Goal: Information Seeking & Learning: Check status

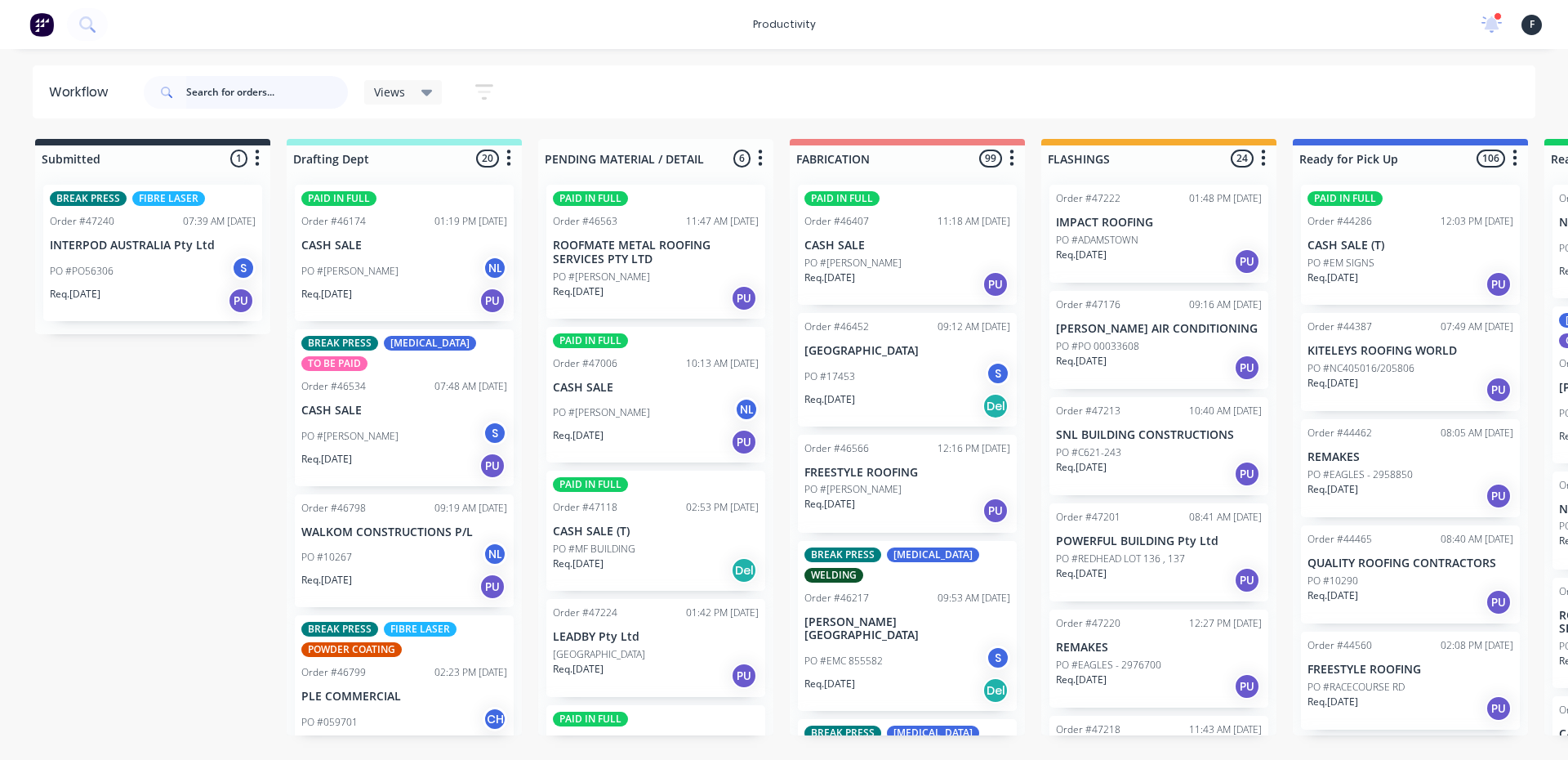
click at [263, 89] on input "text" at bounding box center [267, 92] width 161 height 32
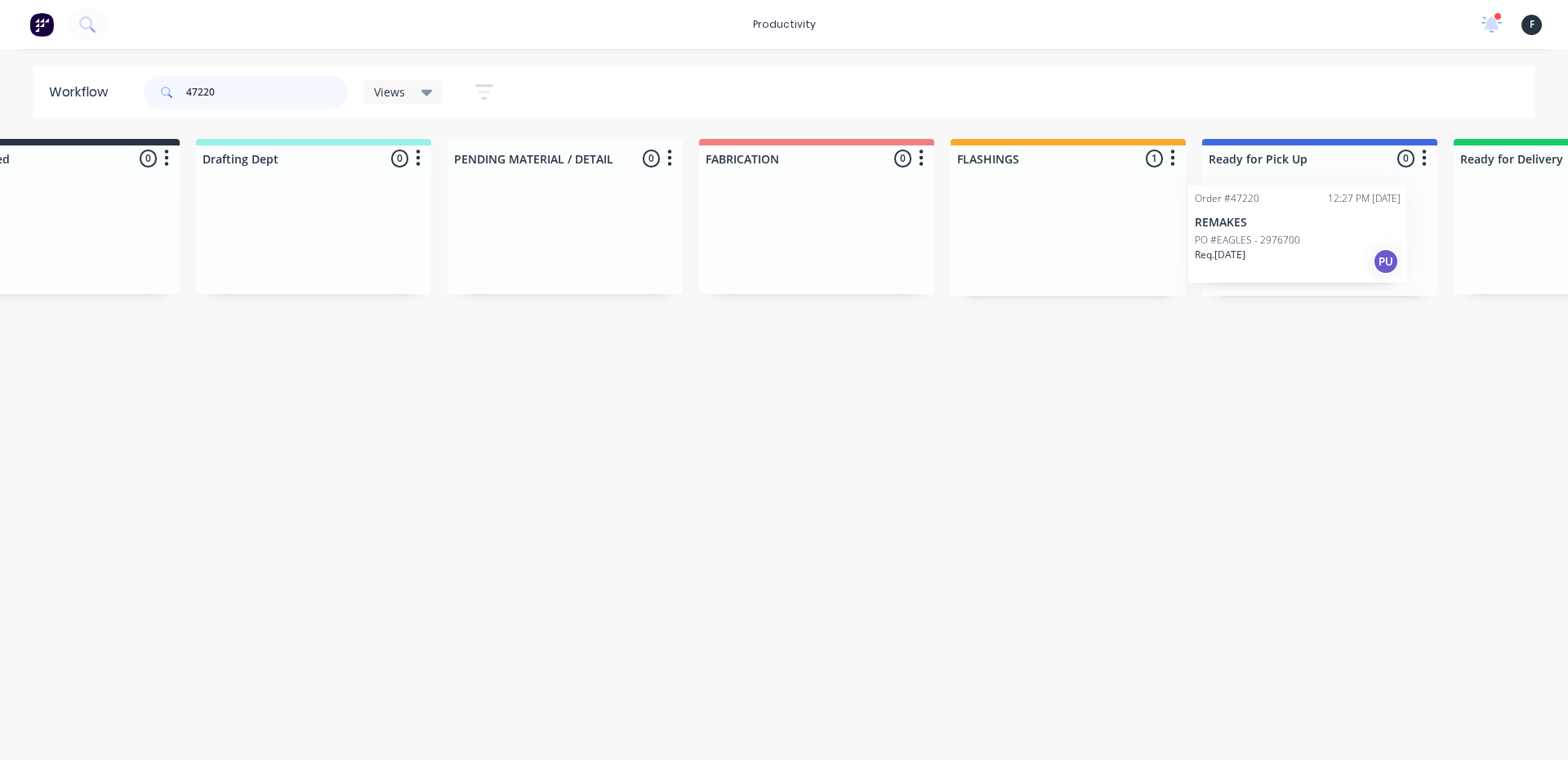
drag, startPoint x: 1099, startPoint y: 239, endPoint x: 1253, endPoint y: 239, distance: 154.0
click at [1253, 239] on div "Submitted 0 Sort By Created date Required date Order number Customer name Most …" at bounding box center [1259, 217] width 2723 height 157
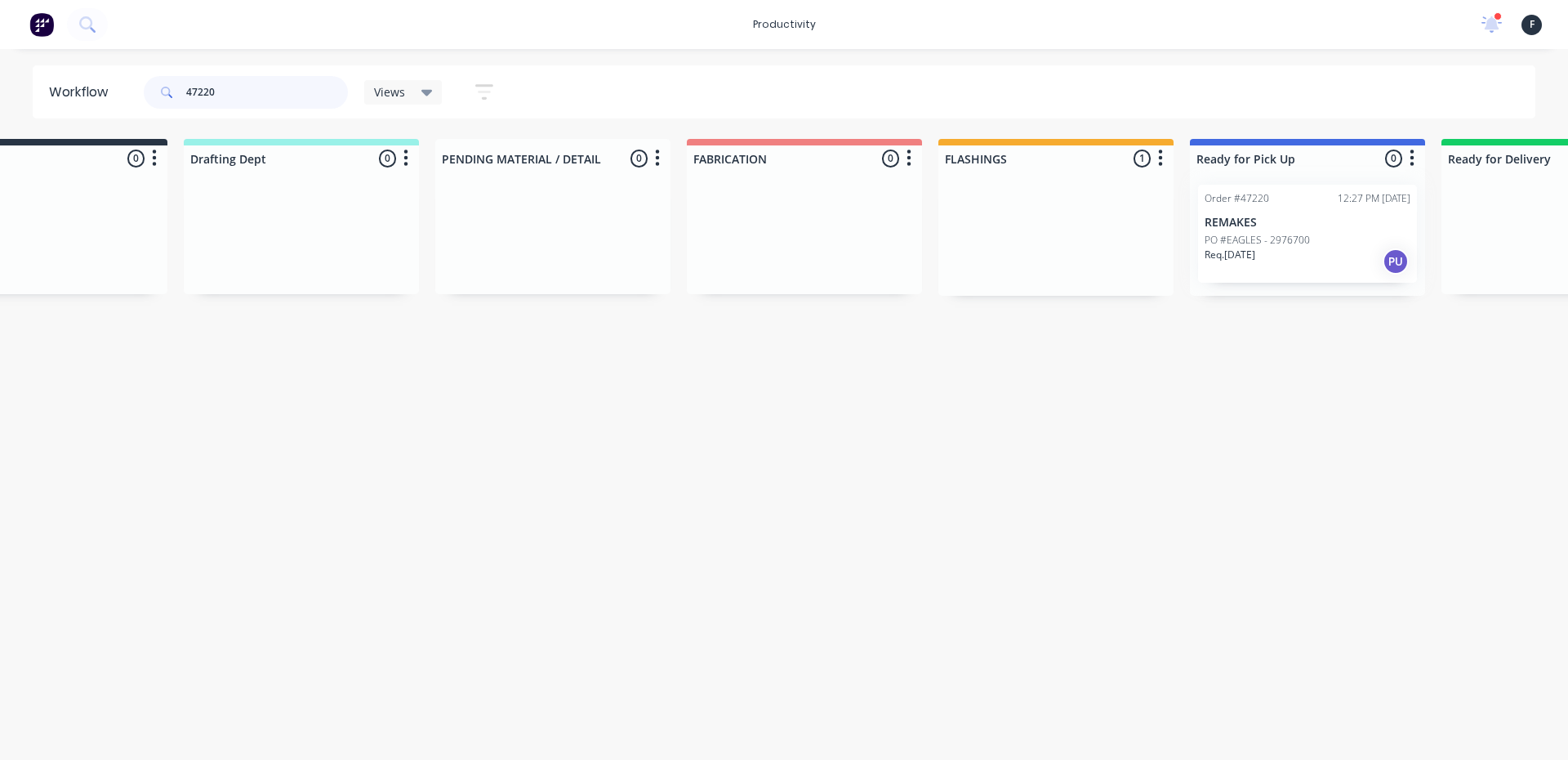
type input "47220"
click at [1278, 238] on div at bounding box center [1307, 234] width 235 height 124
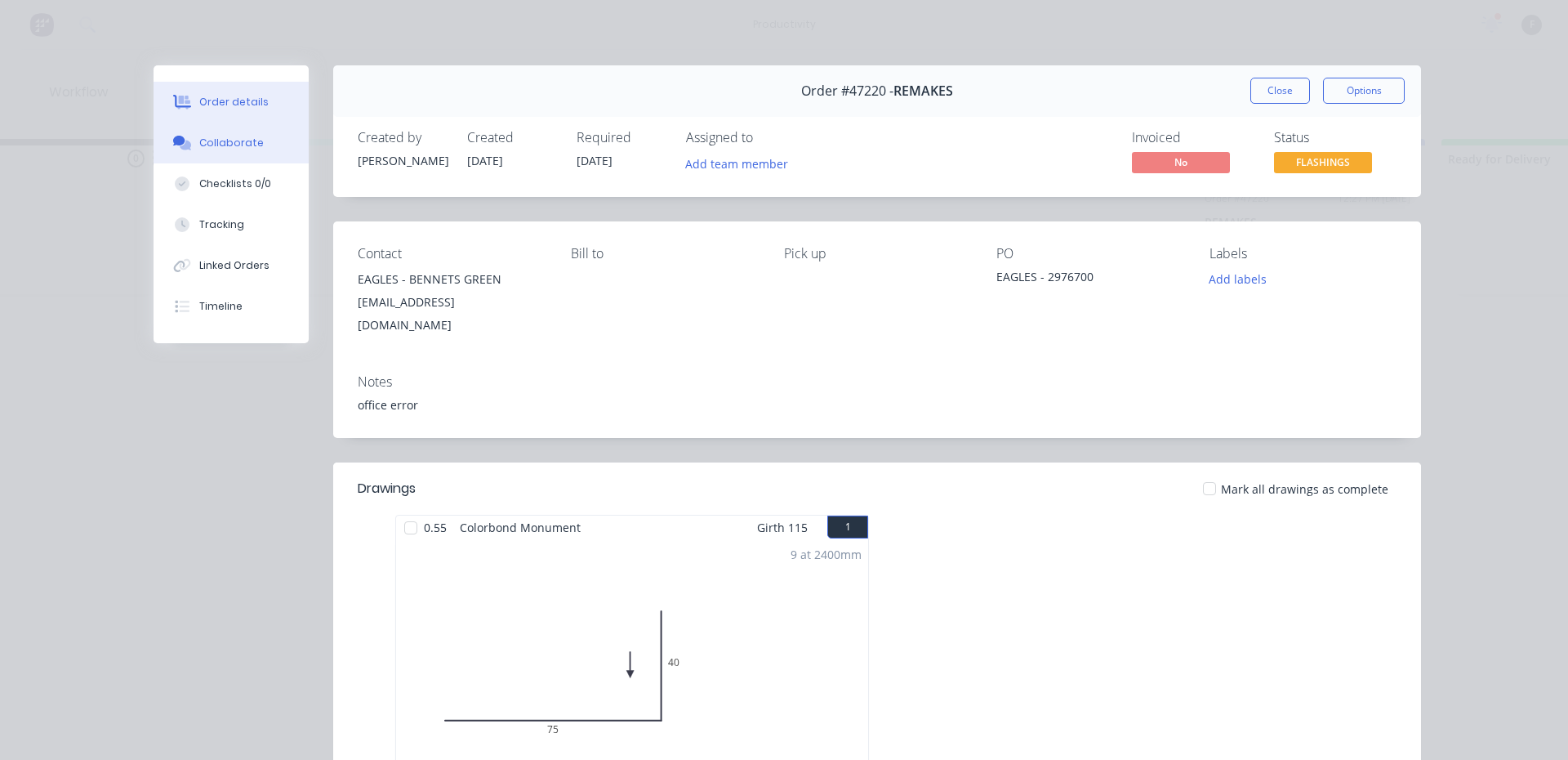
click at [187, 157] on button "Collaborate" at bounding box center [231, 143] width 155 height 41
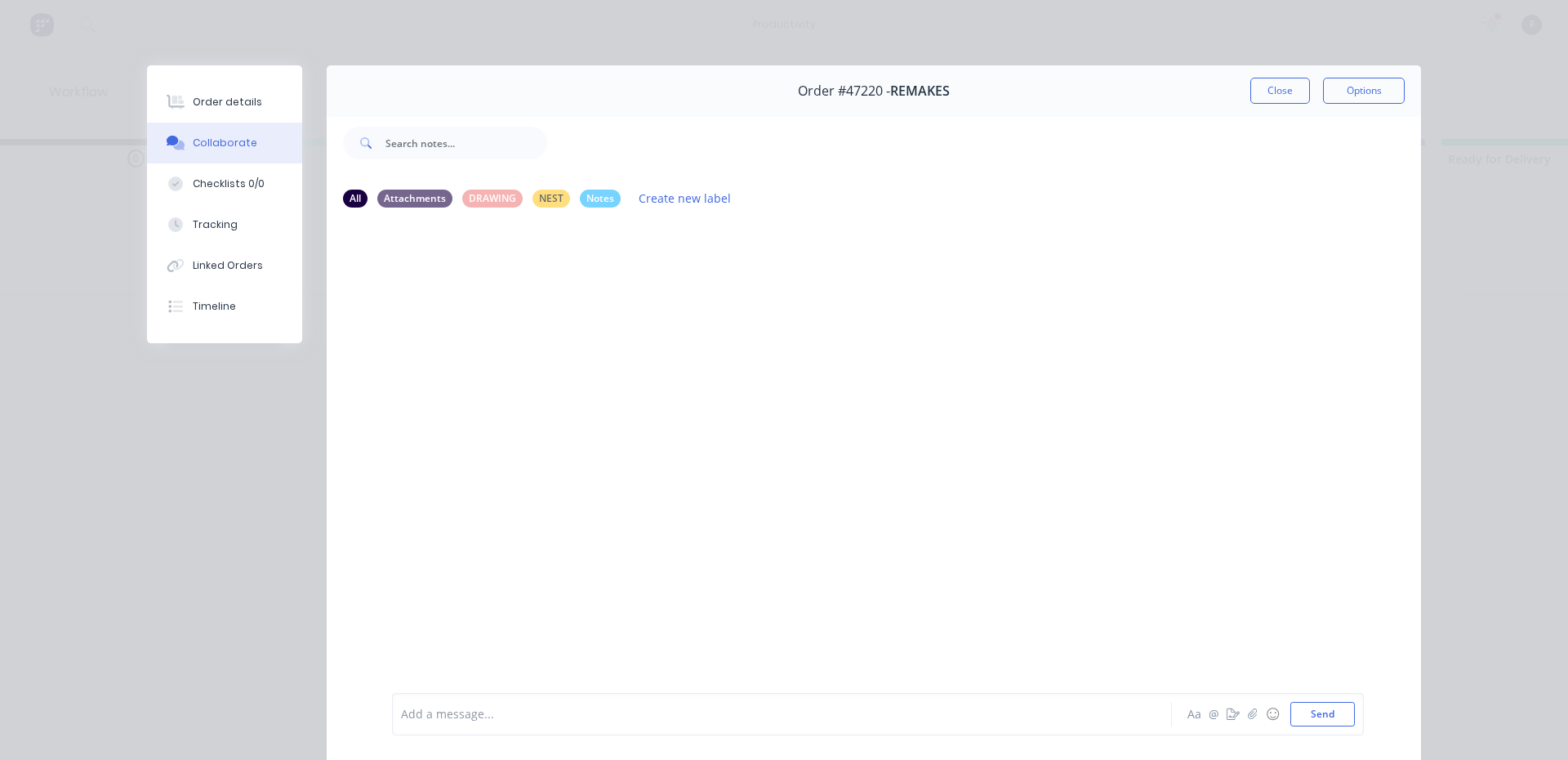
click at [432, 700] on div "Add a message... Aa @ ☺ Send" at bounding box center [878, 714] width 972 height 42
click at [441, 713] on div at bounding box center [759, 714] width 715 height 17
click at [1284, 97] on button "Close" at bounding box center [1280, 90] width 59 height 26
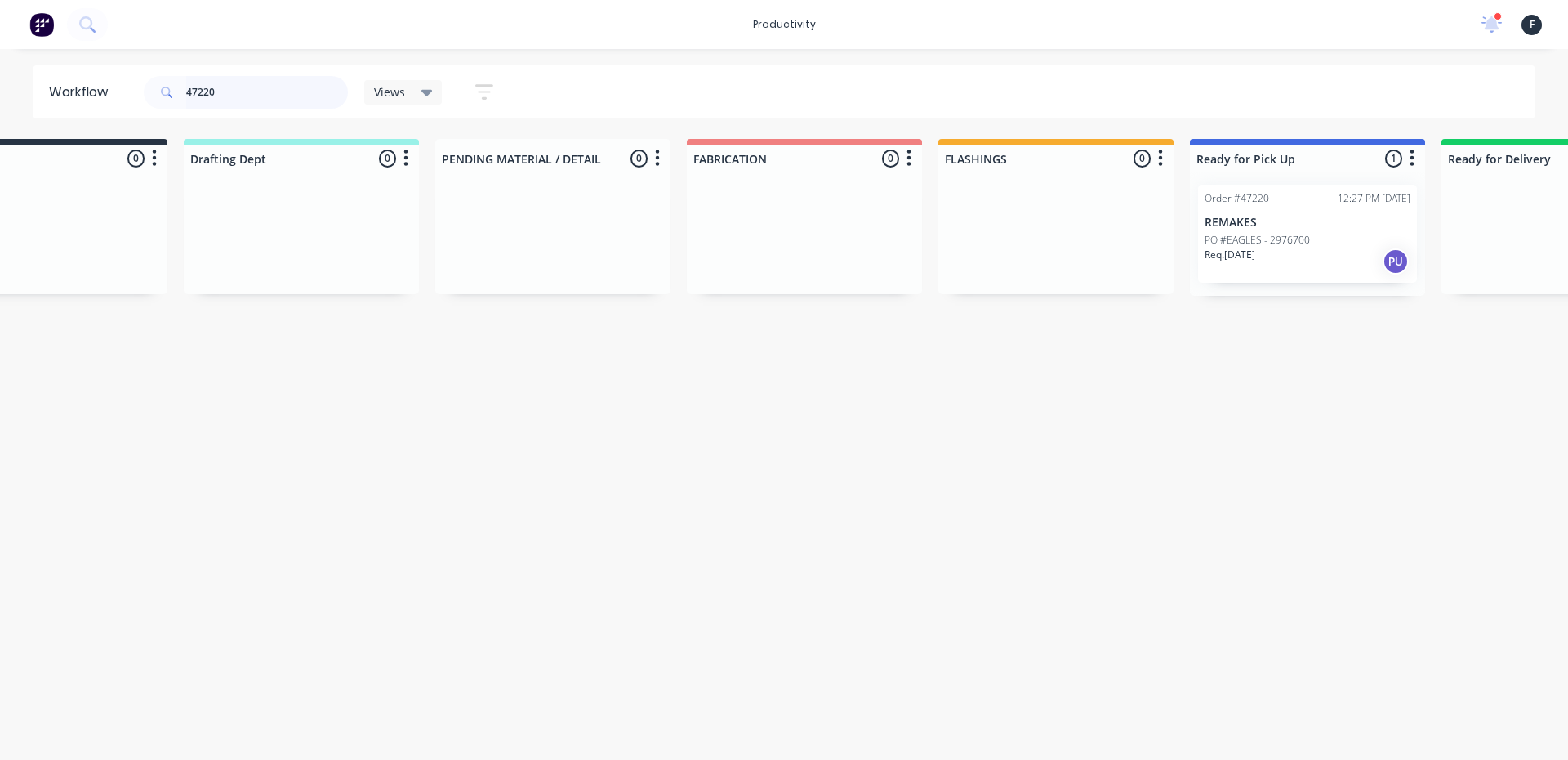
click at [265, 82] on input "47220" at bounding box center [267, 92] width 161 height 32
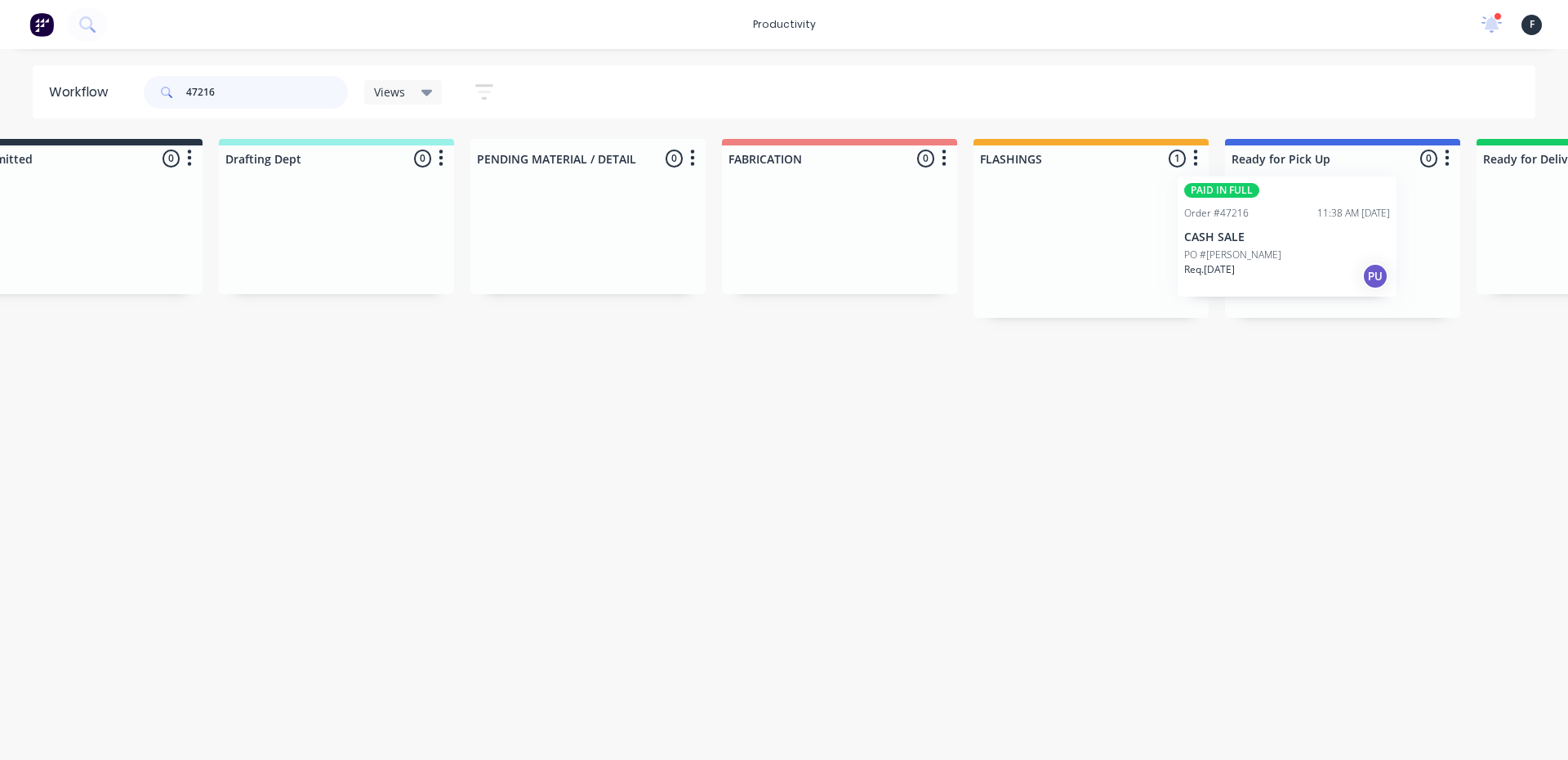
scroll to position [0, 94]
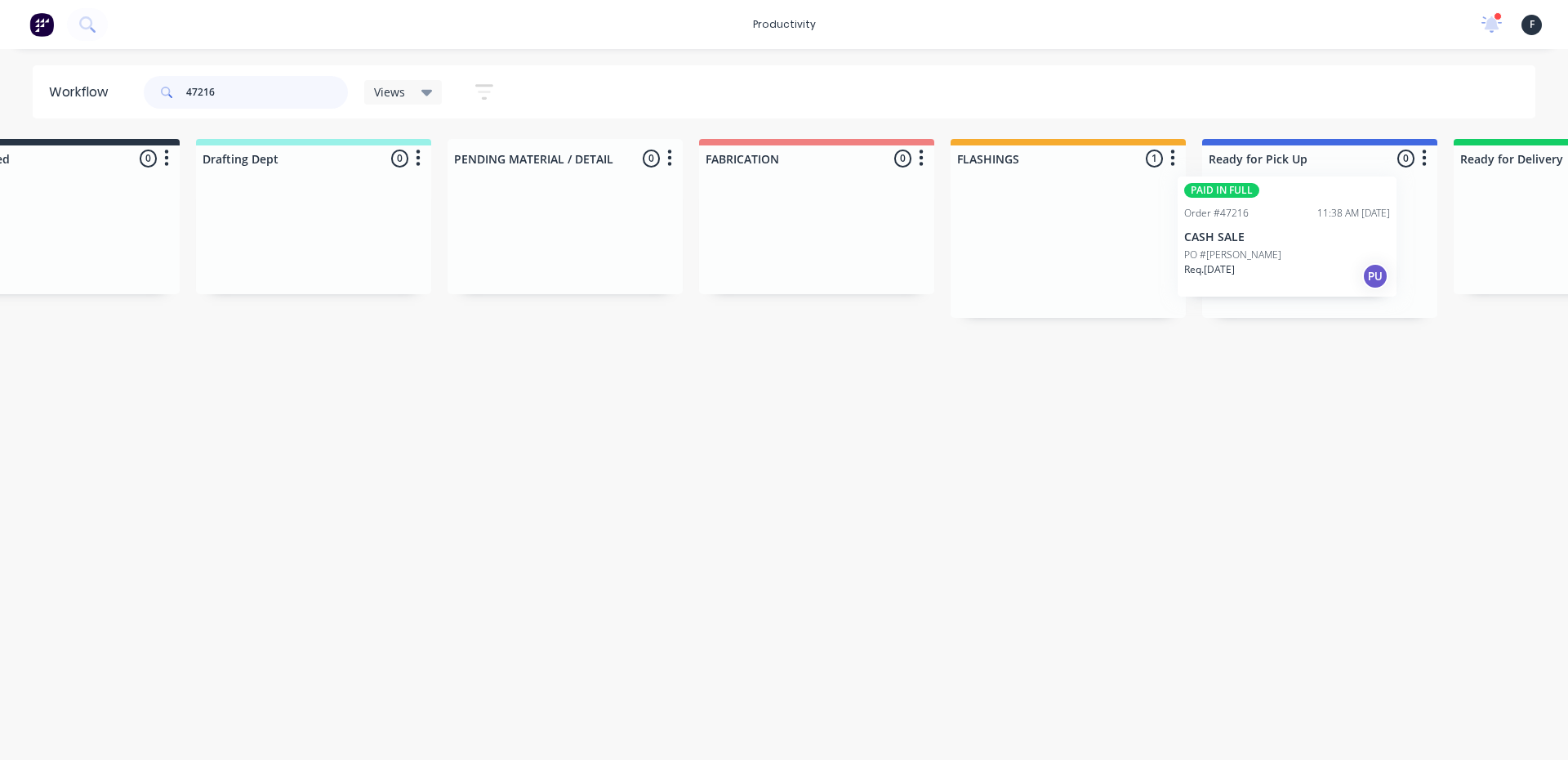
drag, startPoint x: 1153, startPoint y: 256, endPoint x: 1286, endPoint y: 247, distance: 133.3
click at [1286, 247] on div "Submitted 0 Sort By Created date Required date Order number Customer name Most …" at bounding box center [1259, 228] width 2723 height 179
type input "47216"
click at [1286, 247] on div at bounding box center [1316, 245] width 235 height 146
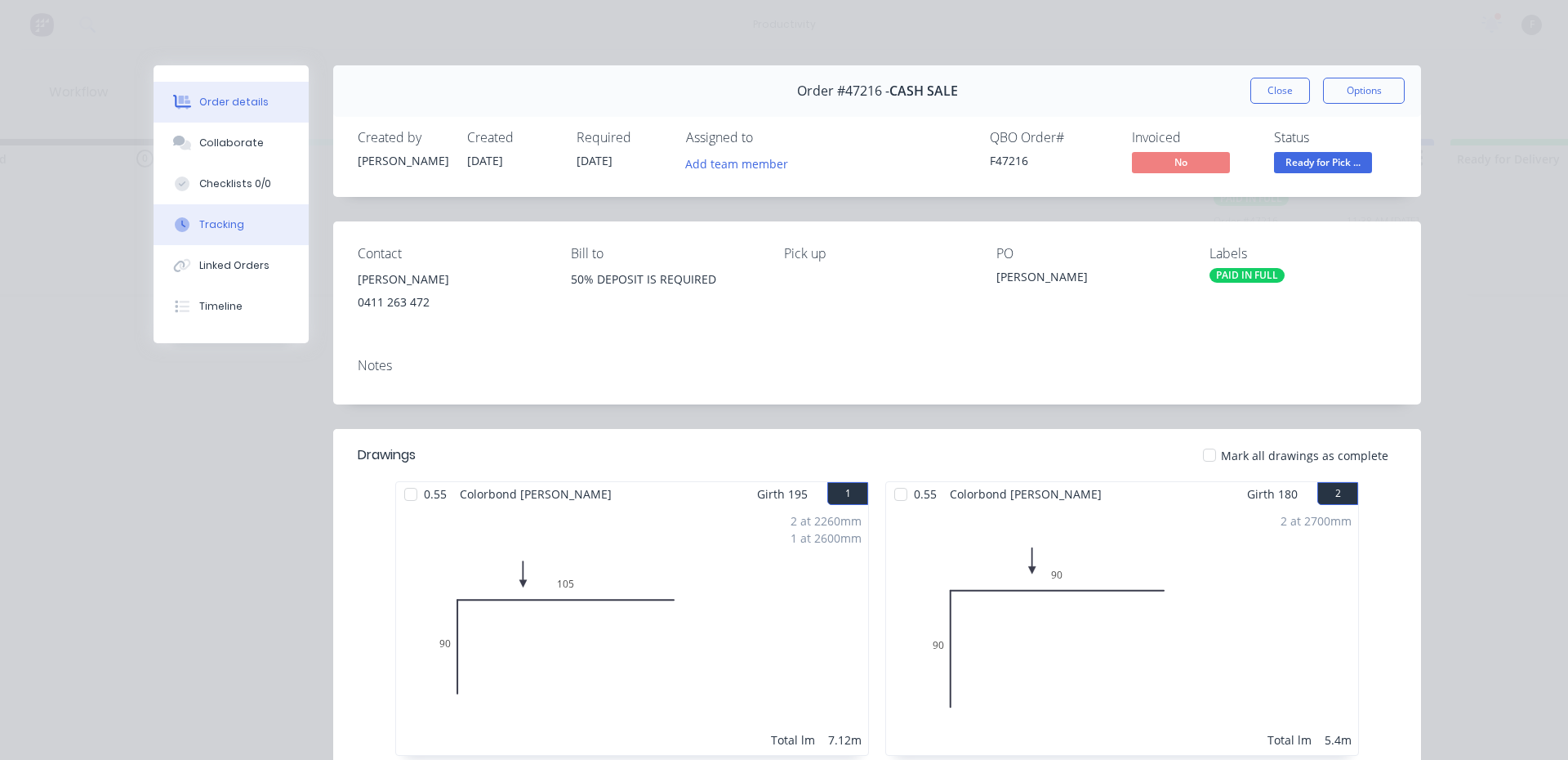
drag, startPoint x: 269, startPoint y: 140, endPoint x: 295, endPoint y: 205, distance: 70.0
click at [269, 139] on button "Collaborate" at bounding box center [231, 143] width 155 height 41
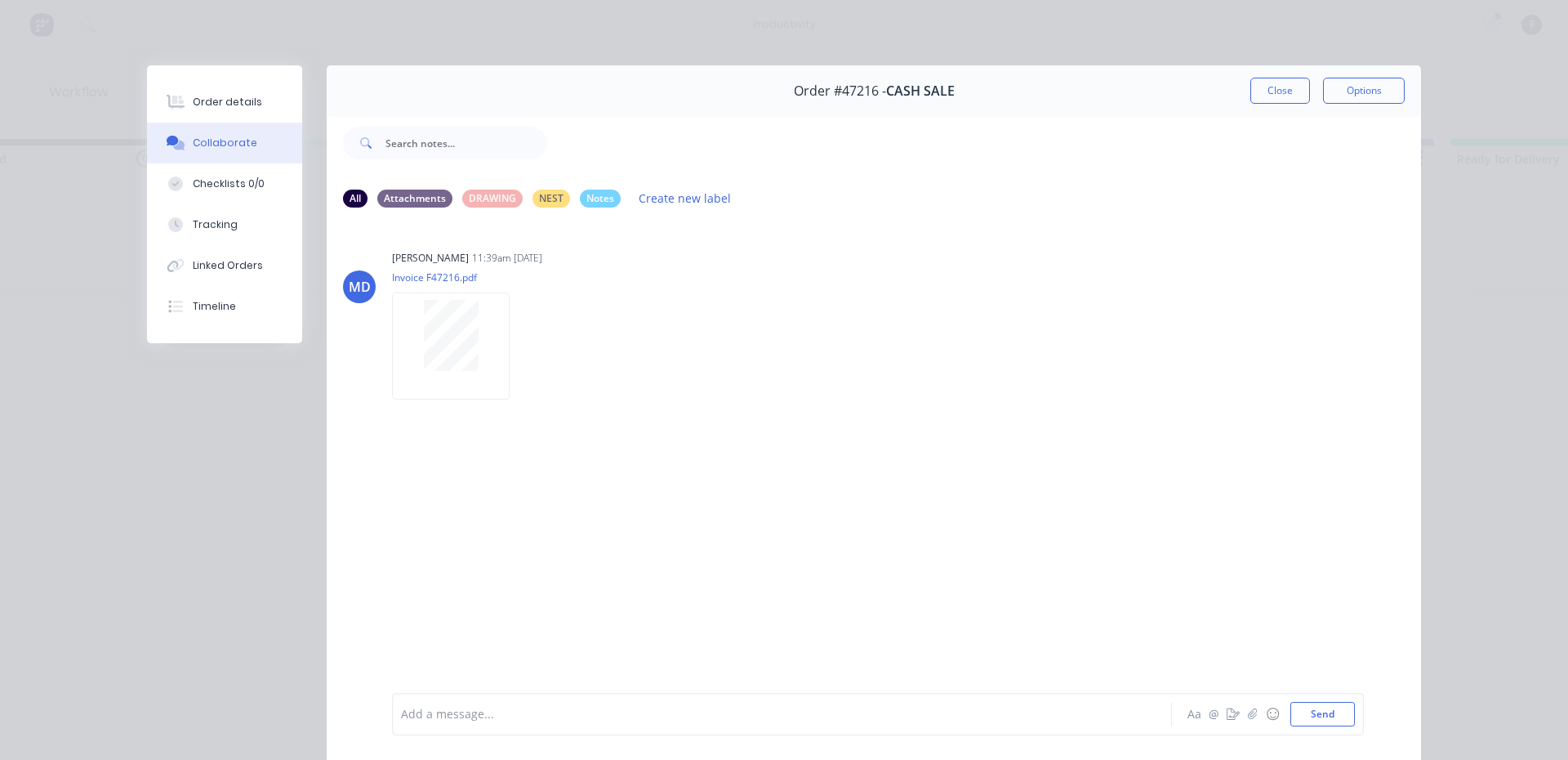
click at [474, 717] on div at bounding box center [759, 714] width 715 height 17
click at [1257, 95] on button "Close" at bounding box center [1280, 90] width 59 height 26
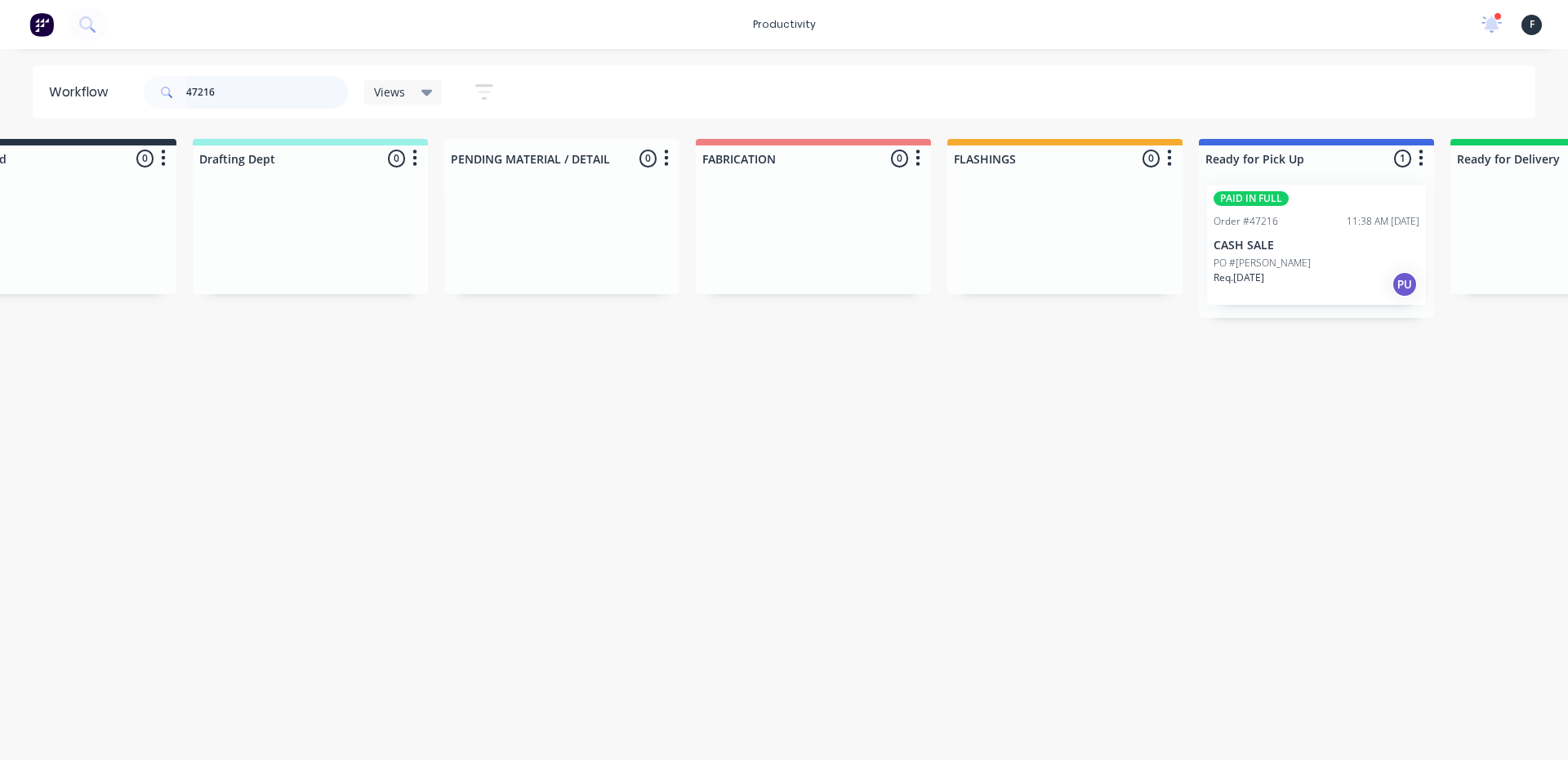
click at [272, 87] on input "47216" at bounding box center [267, 92] width 161 height 32
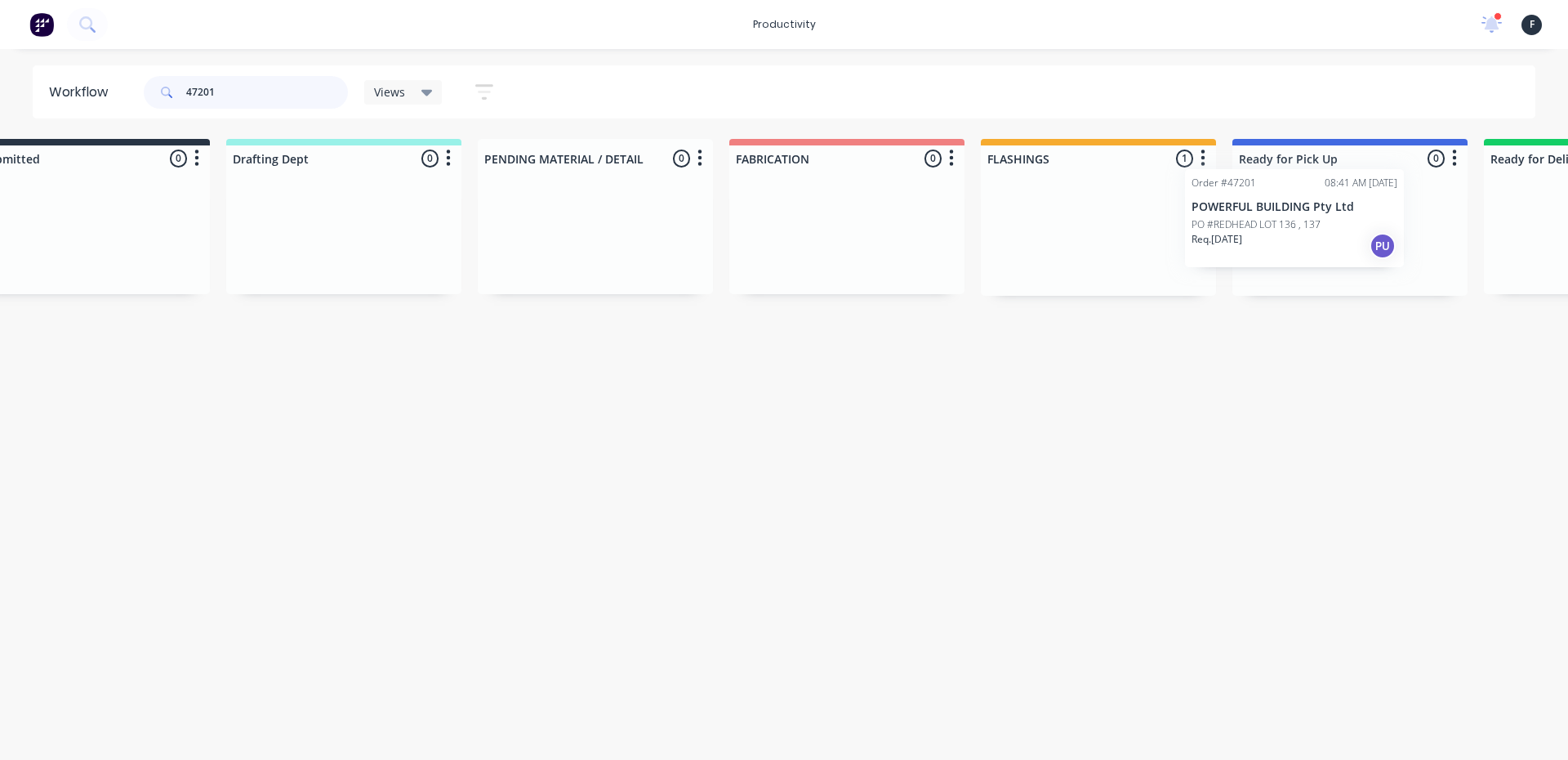
scroll to position [0, 83]
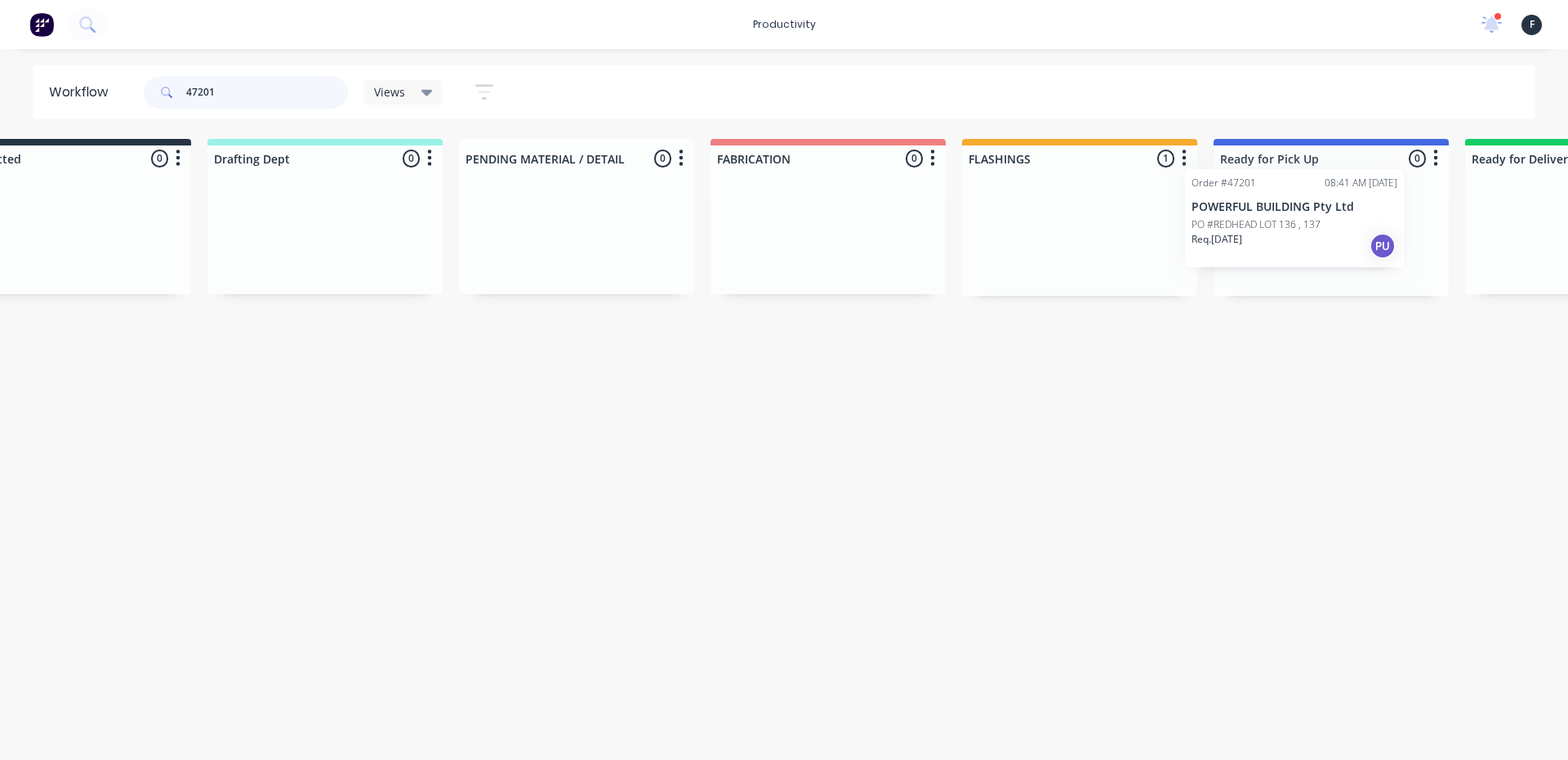
drag, startPoint x: 1065, startPoint y: 264, endPoint x: 1209, endPoint y: 247, distance: 145.0
click at [1209, 247] on div "Submitted 0 Sort By Created date Required date Order number Customer name Most …" at bounding box center [1269, 217] width 2723 height 157
type input "47201"
click at [1249, 247] on div at bounding box center [1327, 234] width 235 height 124
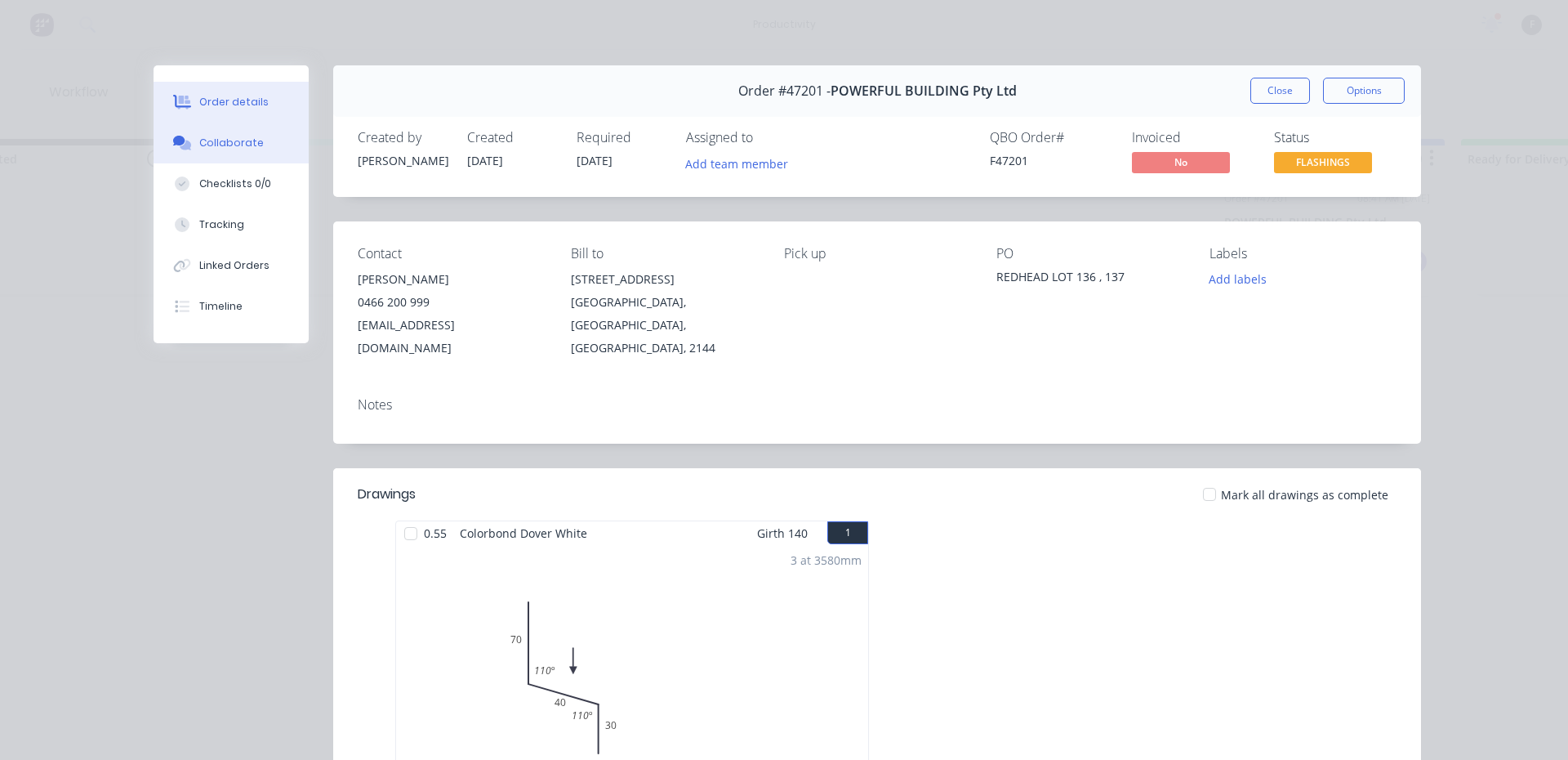
click at [178, 154] on button "Collaborate" at bounding box center [231, 143] width 155 height 41
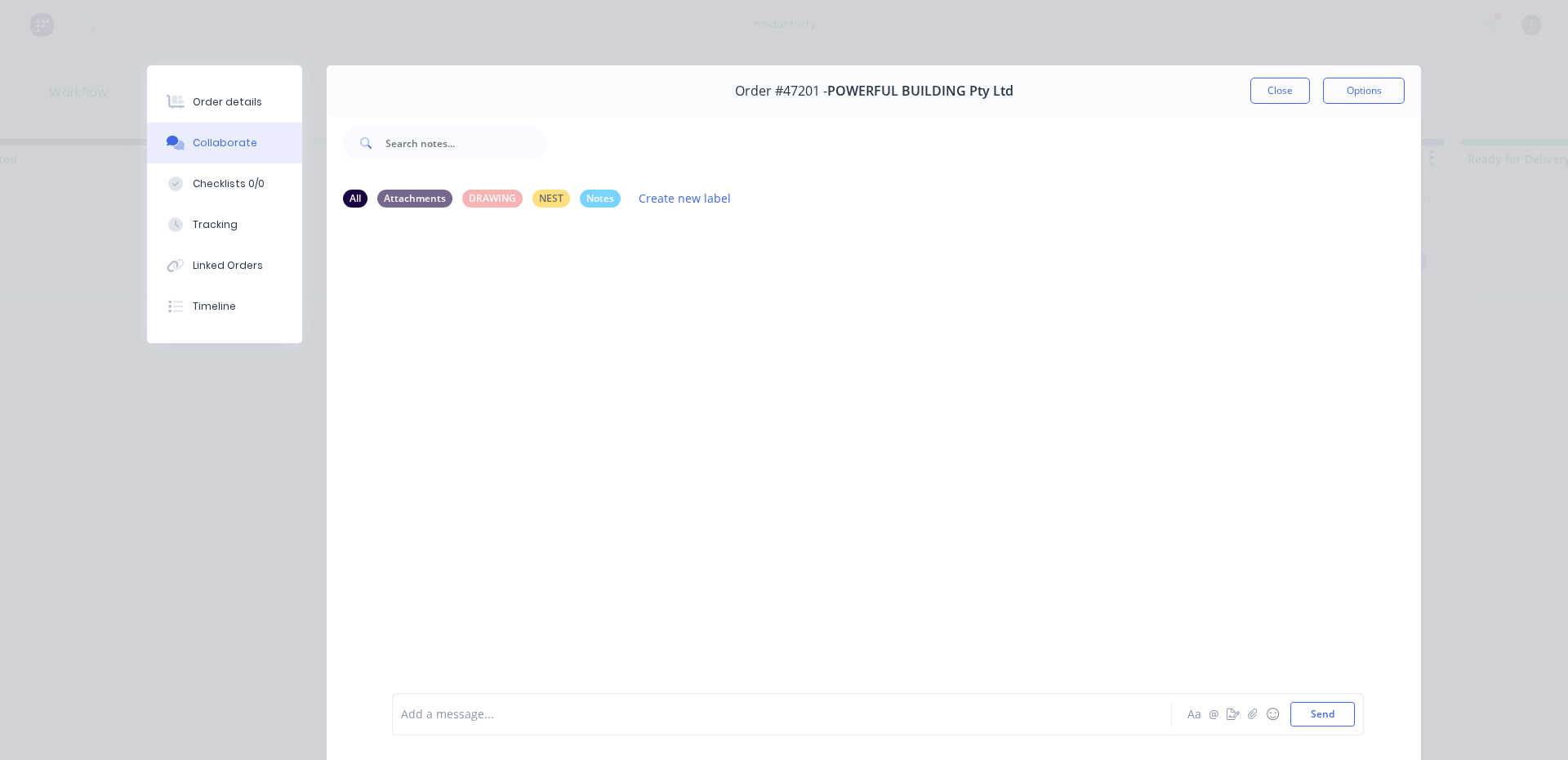
click at [450, 712] on div at bounding box center [759, 714] width 715 height 17
click at [1273, 93] on button "Close" at bounding box center [1280, 90] width 59 height 26
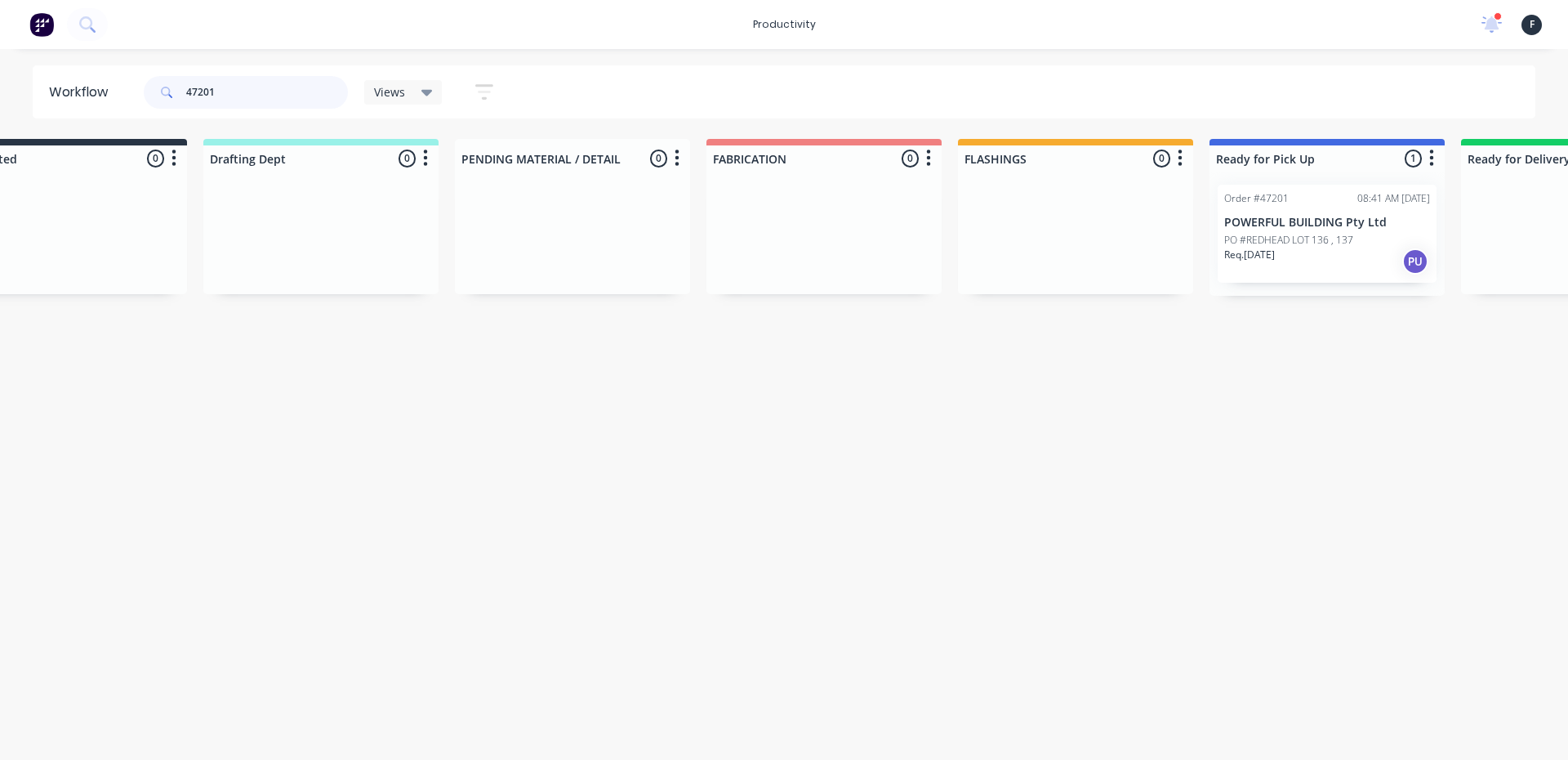
click at [245, 99] on input "47201" at bounding box center [267, 92] width 161 height 32
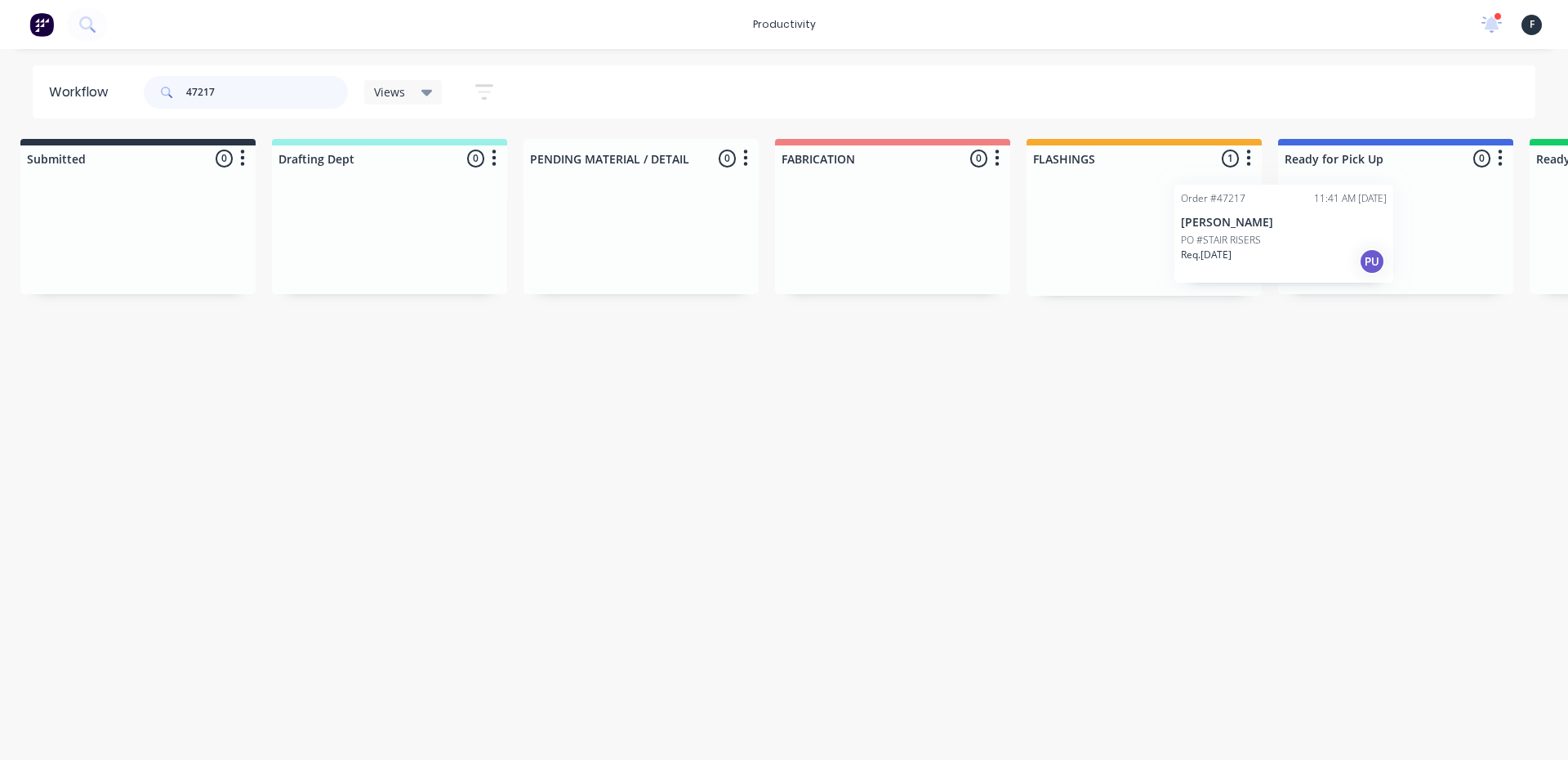
scroll to position [0, 51]
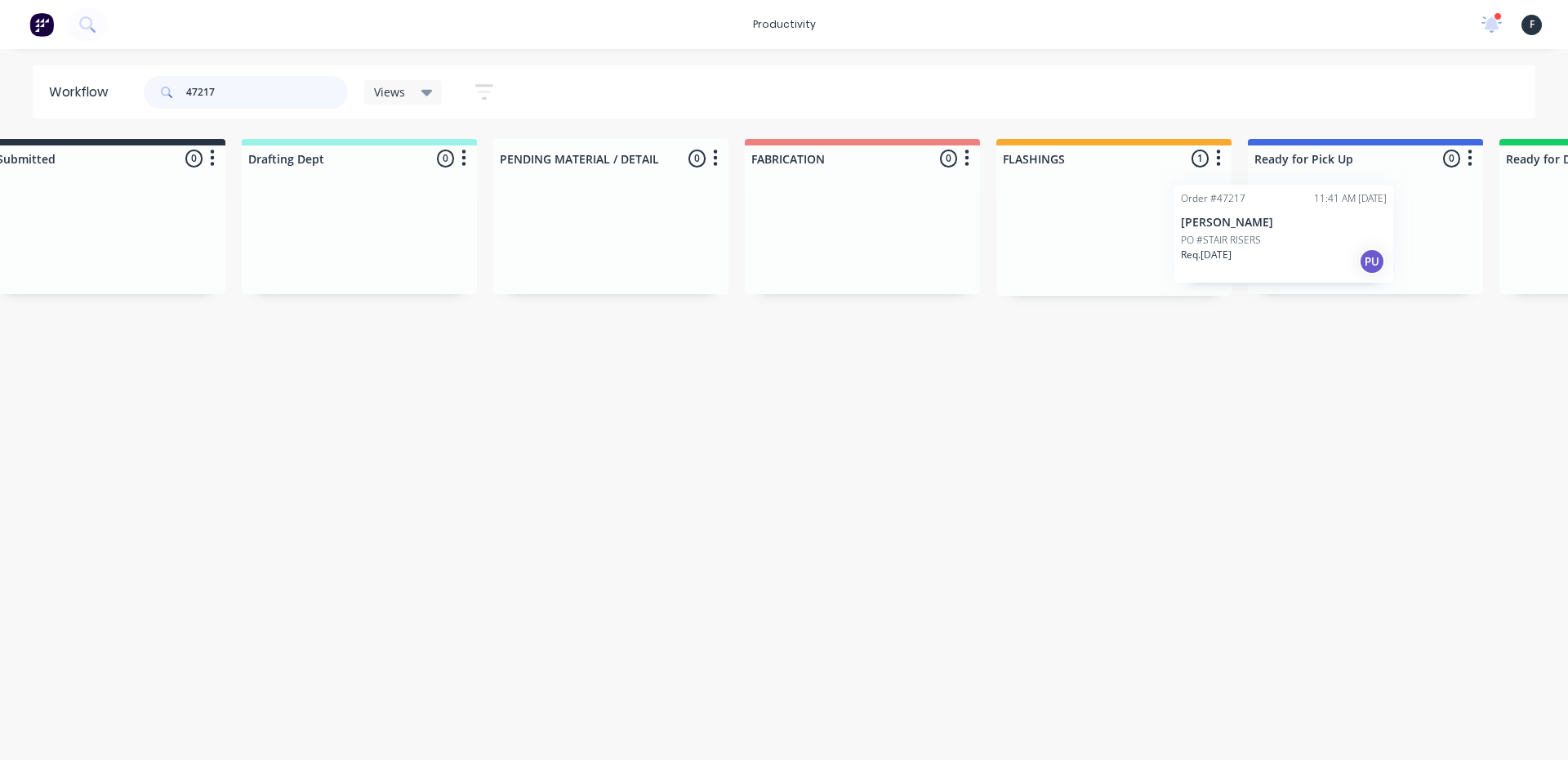
drag, startPoint x: 1128, startPoint y: 238, endPoint x: 1257, endPoint y: 238, distance: 129.0
click at [1257, 238] on div "Submitted 0 Sort By Created date Required date Order number Customer name Most …" at bounding box center [1304, 217] width 2723 height 157
type input "47217"
click at [1331, 238] on div at bounding box center [1359, 234] width 235 height 124
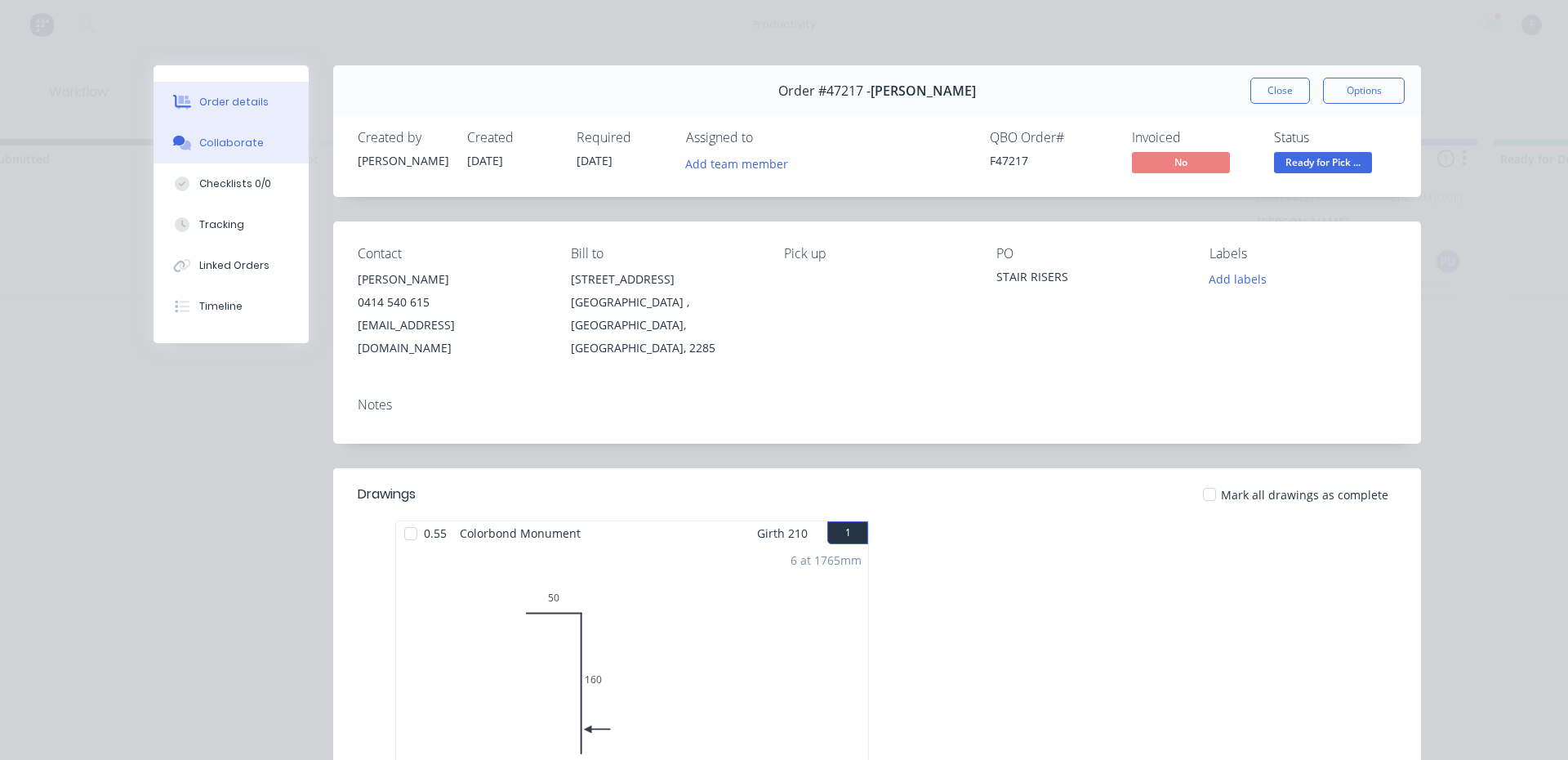
click at [252, 123] on div "Order details Collaborate Checklists 0/0 Tracking Linked Orders Timeline" at bounding box center [231, 204] width 155 height 278
drag, startPoint x: 249, startPoint y: 145, endPoint x: 293, endPoint y: 286, distance: 147.7
click at [249, 150] on button "Collaborate" at bounding box center [231, 143] width 155 height 41
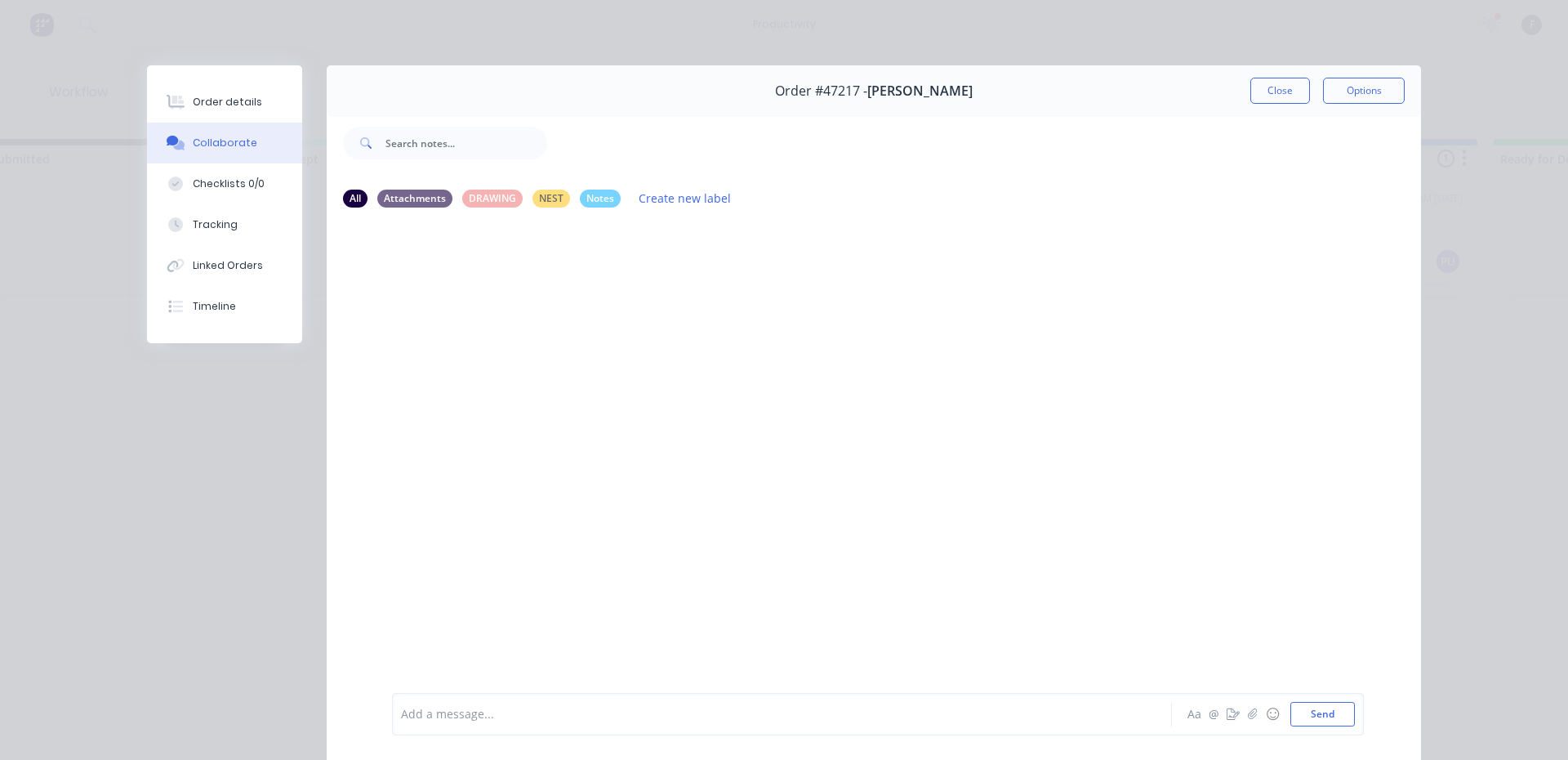
click at [467, 708] on div at bounding box center [759, 714] width 715 height 17
click at [1250, 93] on button "Close" at bounding box center [1280, 90] width 59 height 26
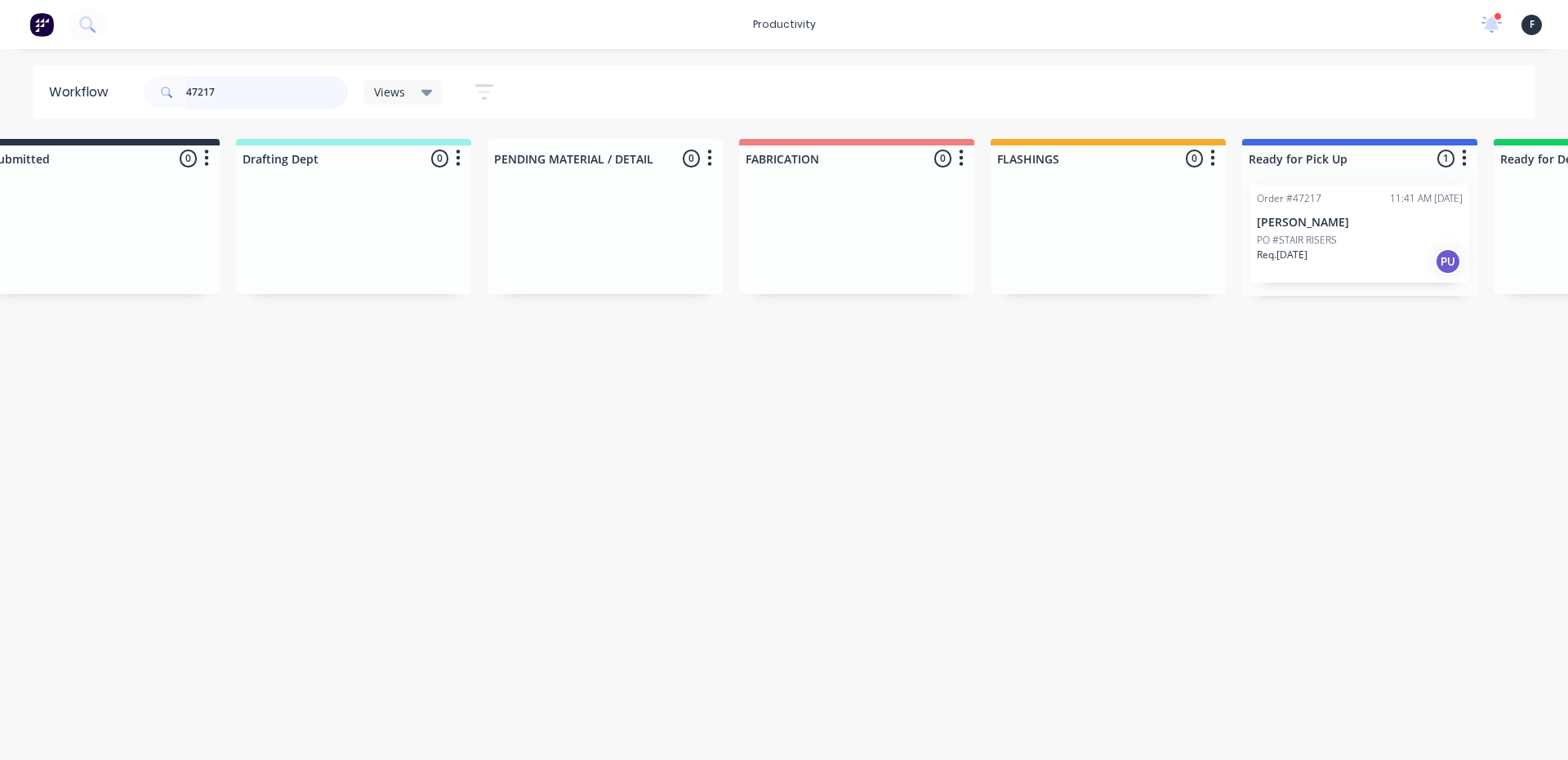
click at [275, 83] on input "47217" at bounding box center [267, 92] width 161 height 32
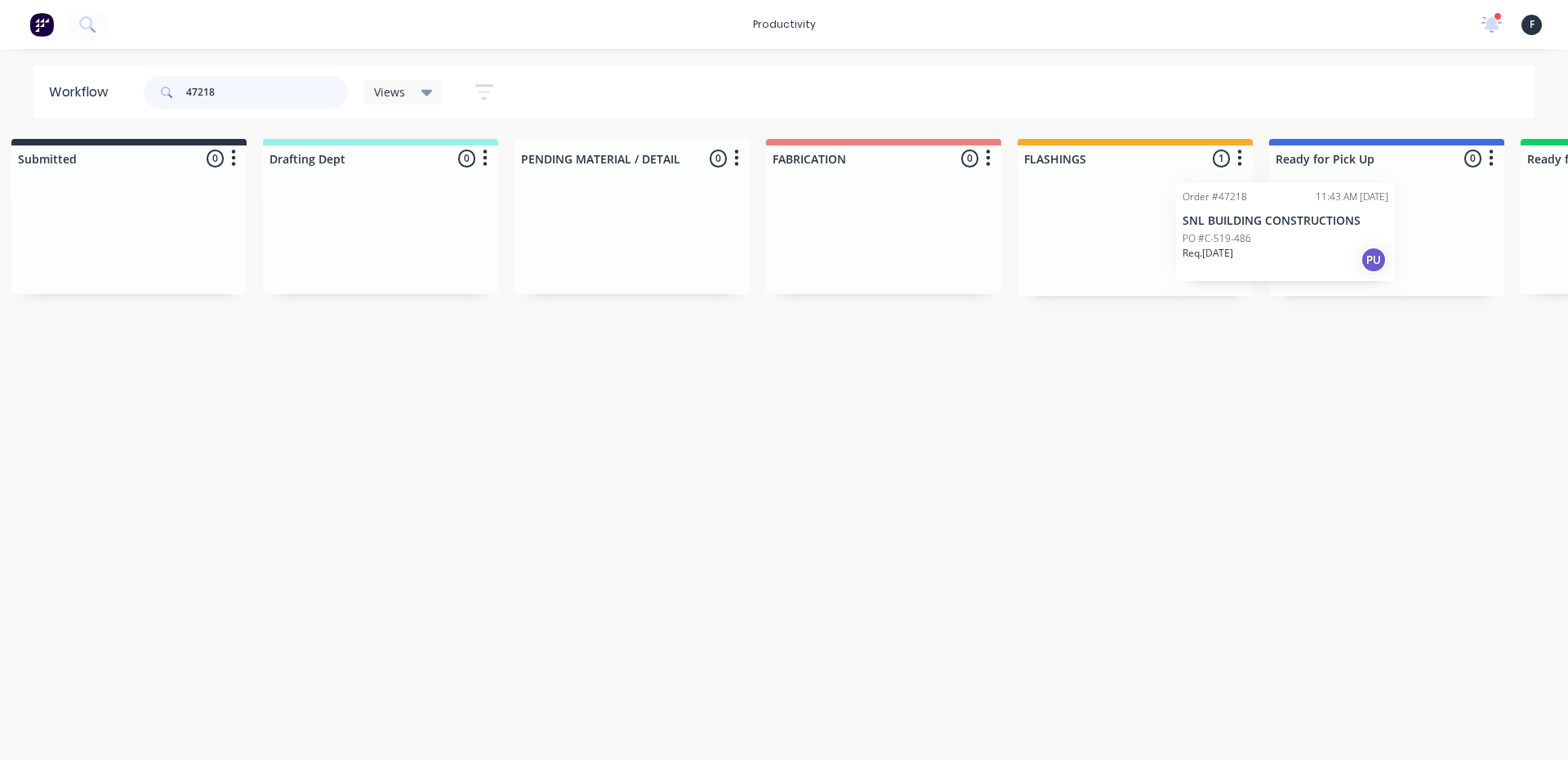
scroll to position [0, 32]
drag, startPoint x: 1191, startPoint y: 267, endPoint x: 1332, endPoint y: 266, distance: 141.0
click at [1332, 266] on div "Submitted 0 Sort By Created date Required date Order number Customer name Most …" at bounding box center [1319, 217] width 2723 height 157
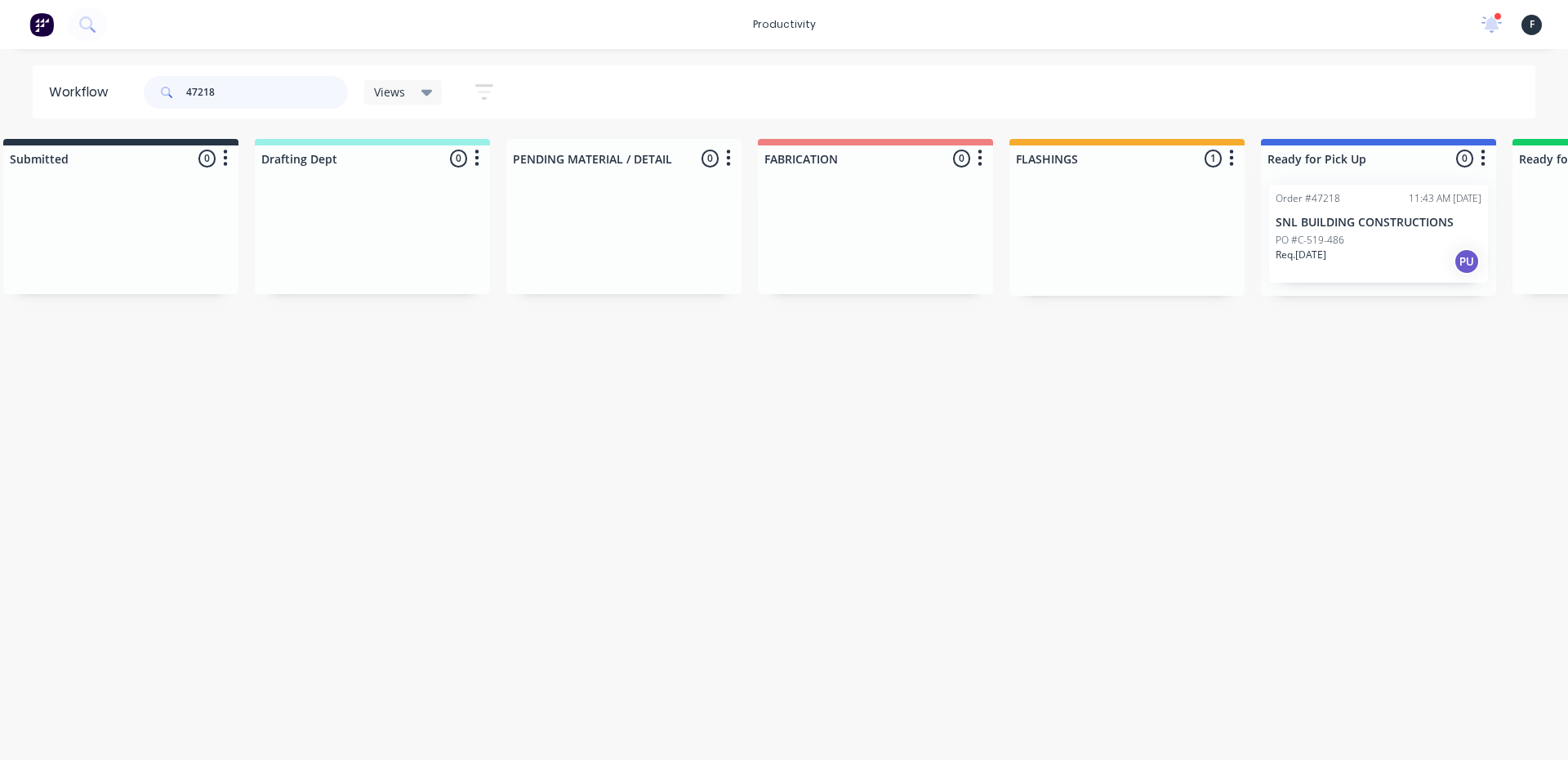
type input "47218"
click at [1336, 264] on div "Order #47218 11:43 AM 25/08/25 SNL BUILDING CONSTRUCTIONS PO #C-519-486 Req. 26…" at bounding box center [1378, 234] width 235 height 124
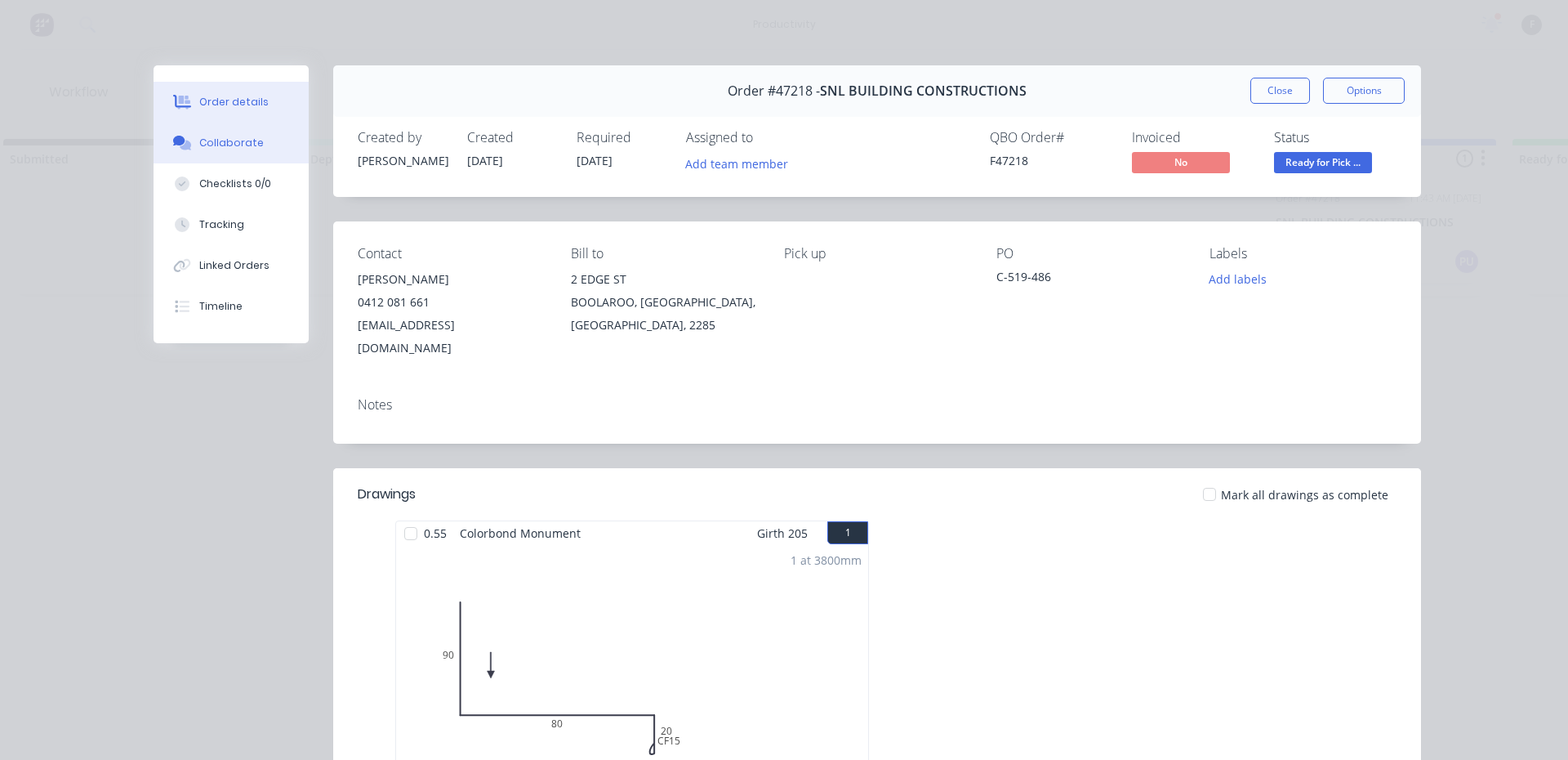
click at [172, 152] on button "Collaborate" at bounding box center [231, 143] width 155 height 41
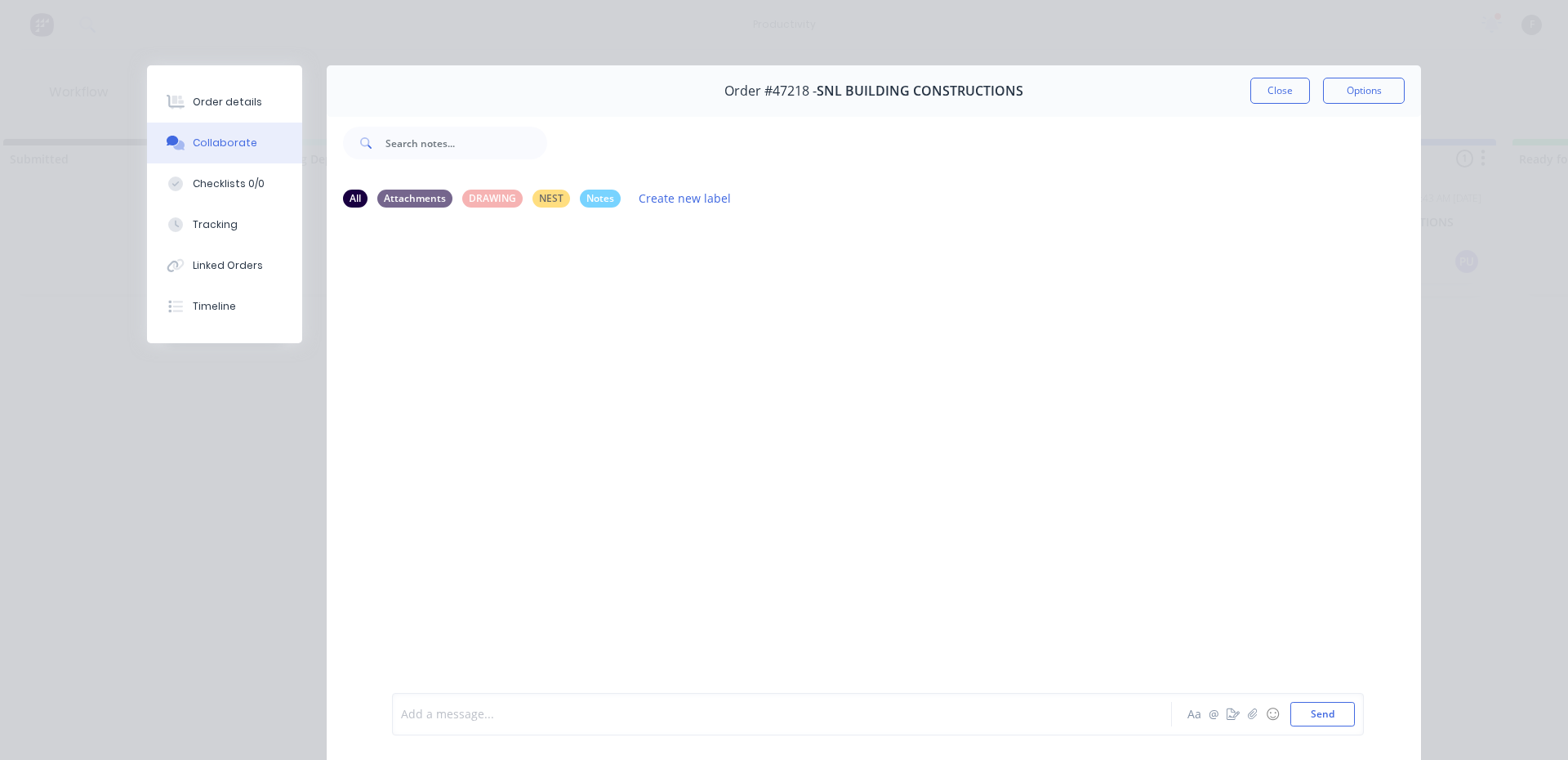
click at [509, 712] on div at bounding box center [759, 714] width 715 height 17
